Goal: Transaction & Acquisition: Obtain resource

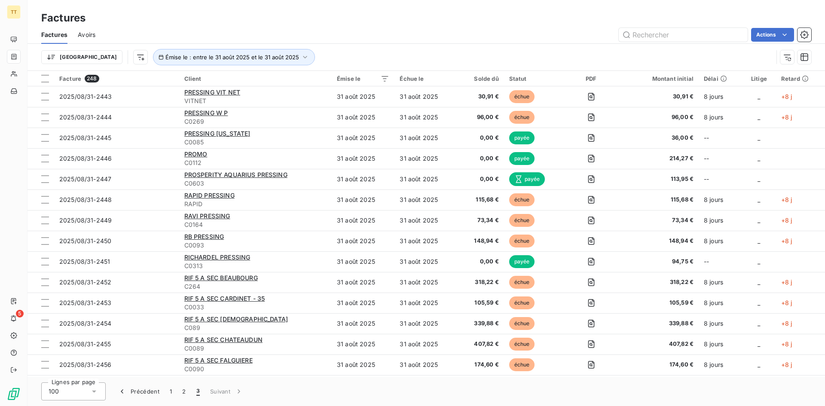
click at [166, 31] on div "Actions" at bounding box center [458, 35] width 705 height 14
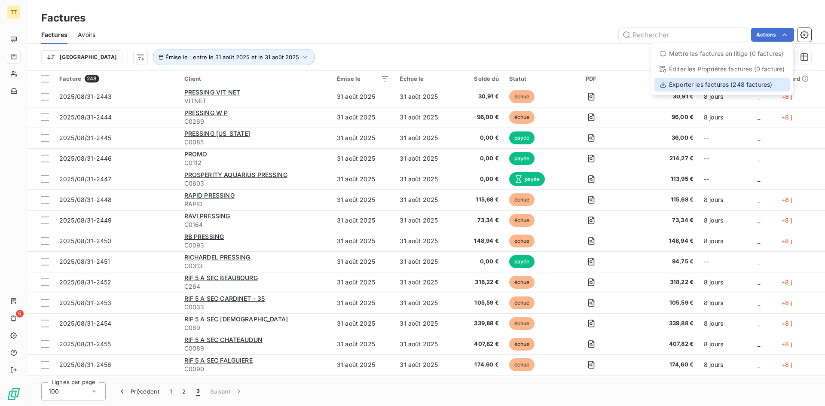
click at [729, 84] on div "Exporter les factures (248 factures)" at bounding box center [721, 85] width 135 height 14
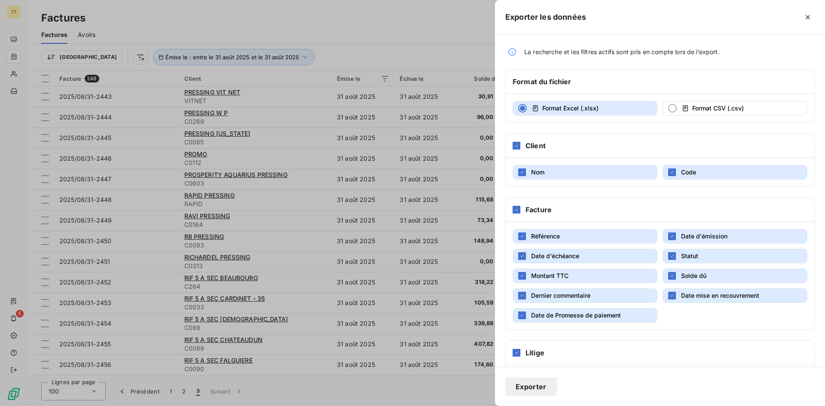
click at [598, 303] on button "Dernier commentaire" at bounding box center [584, 295] width 145 height 15
click at [599, 319] on span "Date de Promesse de paiement" at bounding box center [576, 314] width 90 height 7
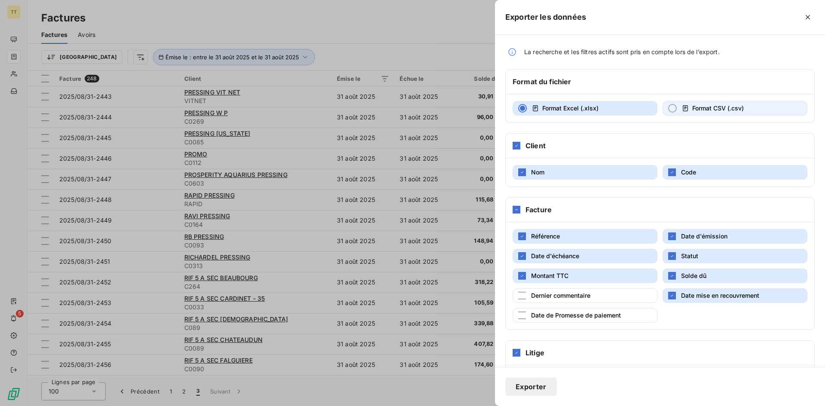
click at [675, 116] on button "Format CSV (.csv)" at bounding box center [734, 108] width 145 height 15
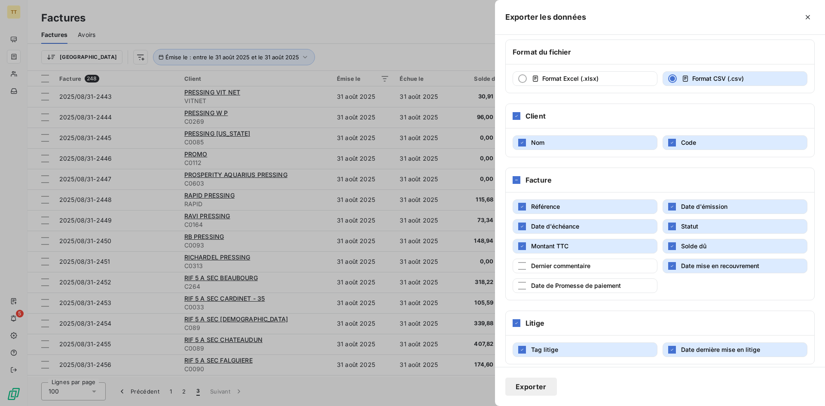
scroll to position [46, 0]
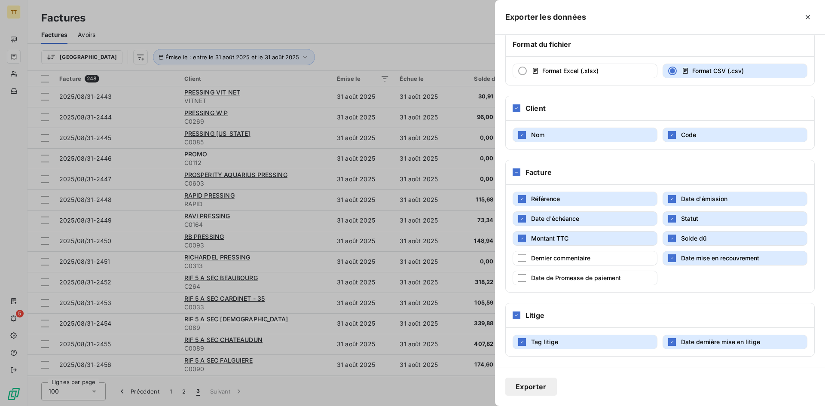
click at [529, 305] on div "Litige" at bounding box center [659, 315] width 308 height 24
click at [513, 316] on div at bounding box center [516, 315] width 8 height 8
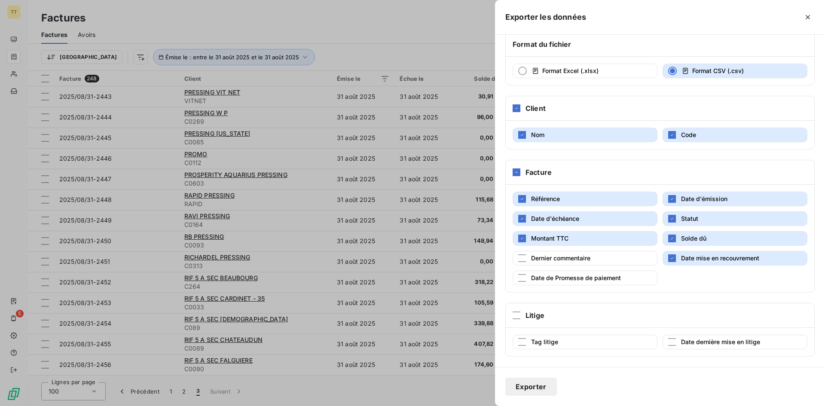
click at [538, 390] on button "Exporter" at bounding box center [531, 386] width 52 height 18
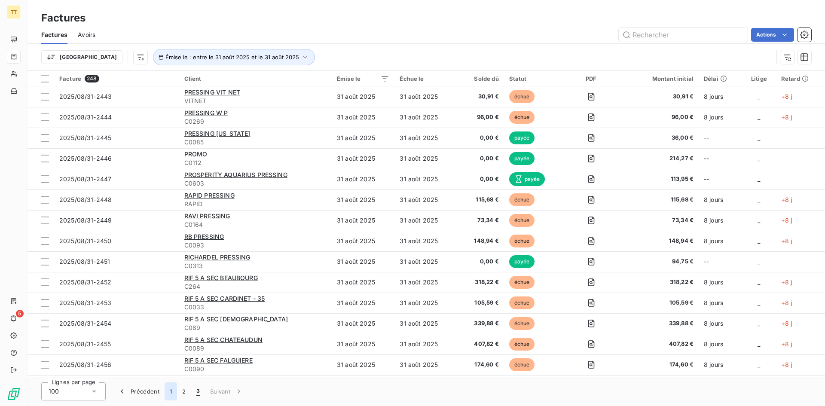
click at [173, 393] on button "1" at bounding box center [170, 391] width 12 height 18
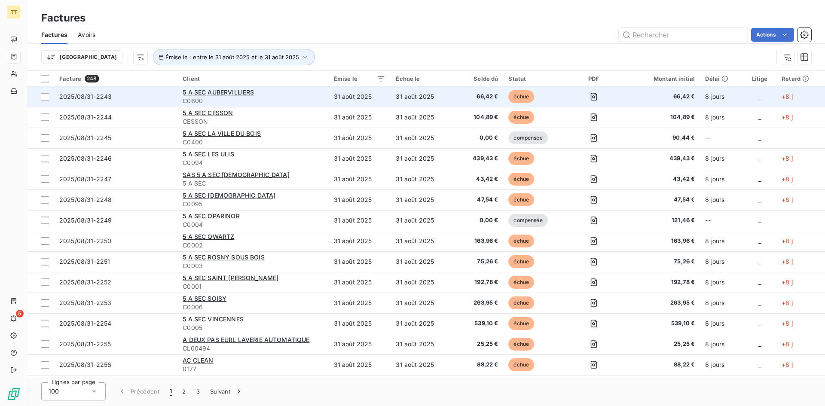
click at [394, 89] on td "31 août 2025" at bounding box center [421, 96] width 62 height 21
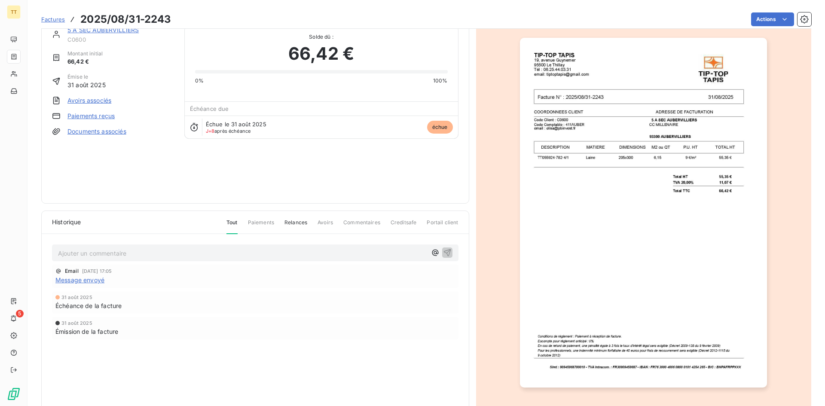
scroll to position [37, 0]
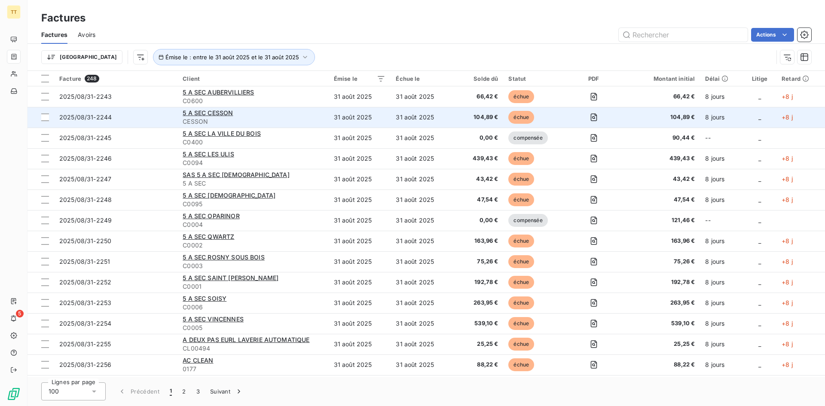
click at [279, 118] on span "CESSON" at bounding box center [253, 121] width 140 height 9
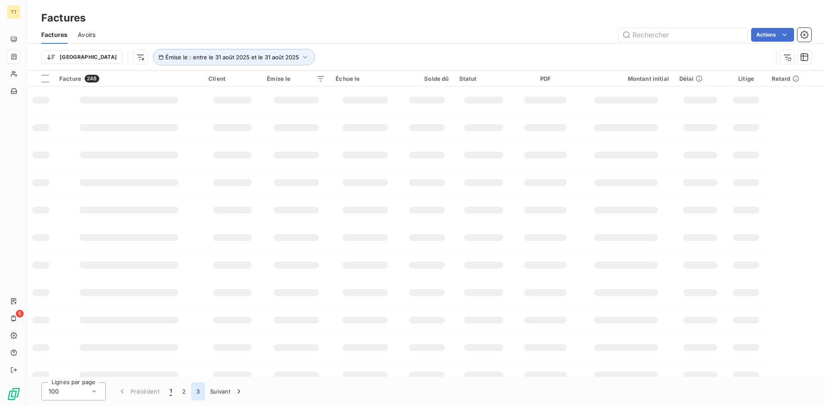
click at [196, 393] on button "3" at bounding box center [198, 391] width 14 height 18
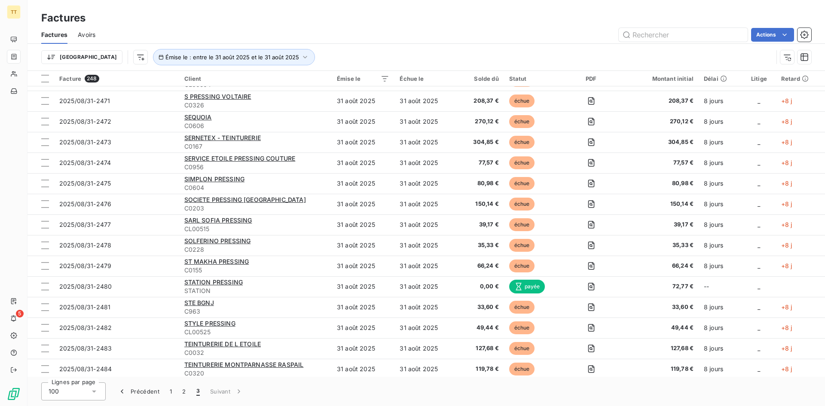
scroll to position [700, 0]
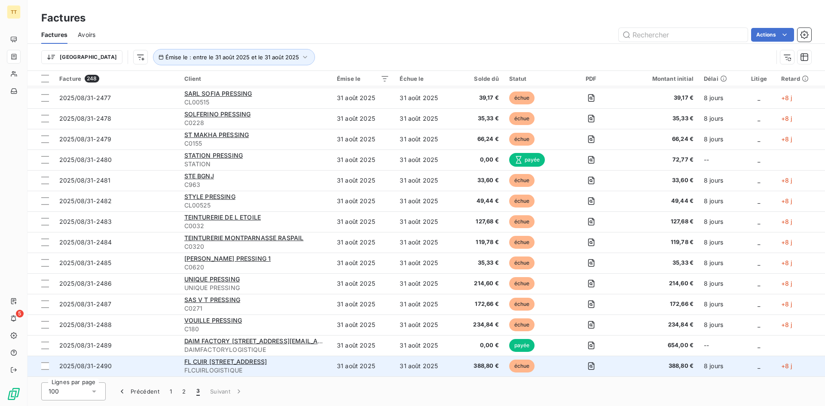
click at [416, 365] on td "31 août 2025" at bounding box center [425, 366] width 63 height 21
